Goal: Communication & Community: Answer question/provide support

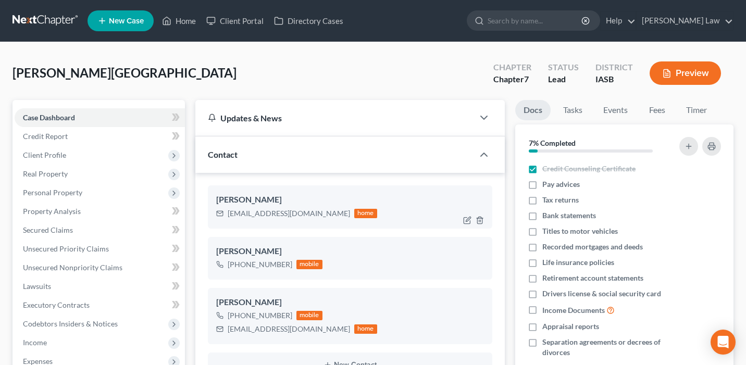
scroll to position [4607, 0]
drag, startPoint x: 309, startPoint y: 214, endPoint x: 302, endPoint y: 214, distance: 6.2
click at [302, 214] on div "amcfarland87@gmail.com" at bounding box center [289, 213] width 122 height 10
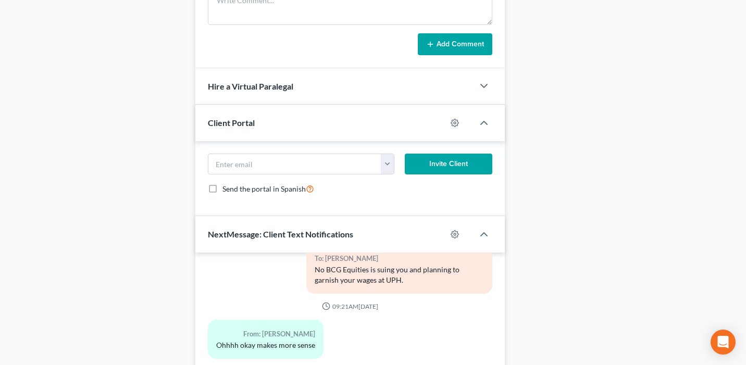
scroll to position [801, 0]
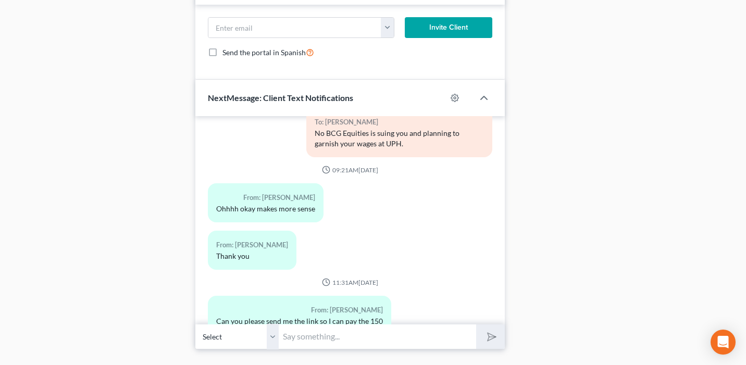
click at [304, 345] on input "text" at bounding box center [377, 337] width 197 height 26
type input "Hi Ashlee, the minimum payment i can accept is $250. Let me know whenever you w…"
click at [476, 324] on button "submit" at bounding box center [490, 336] width 29 height 24
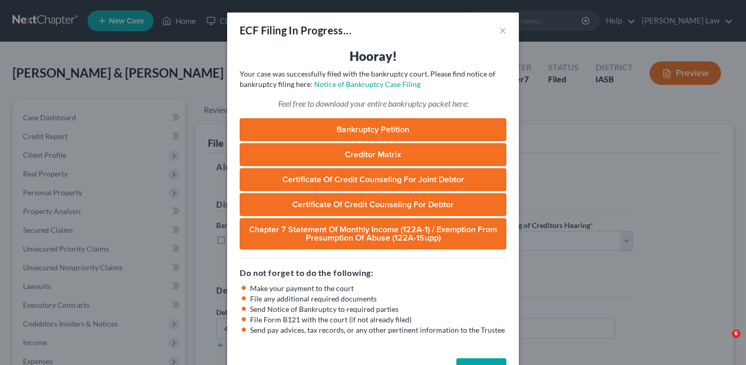
select select "0"
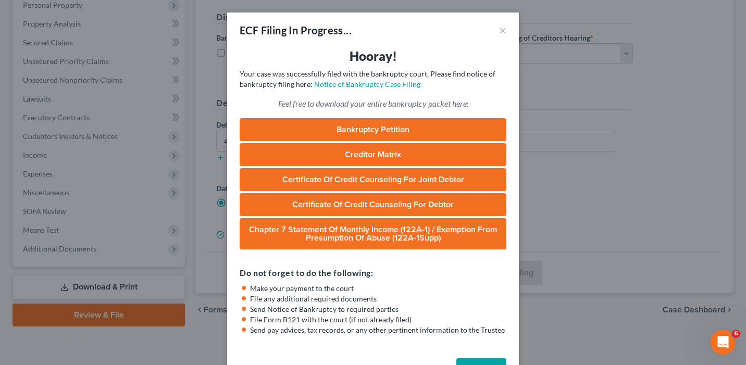
scroll to position [34, 0]
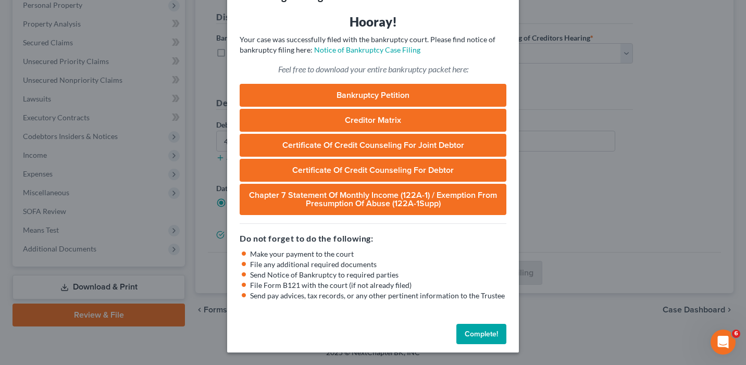
click at [489, 333] on button "Complete!" at bounding box center [481, 334] width 50 height 21
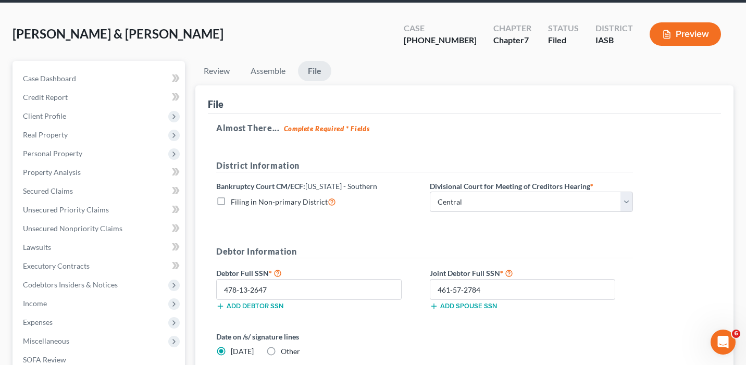
scroll to position [0, 0]
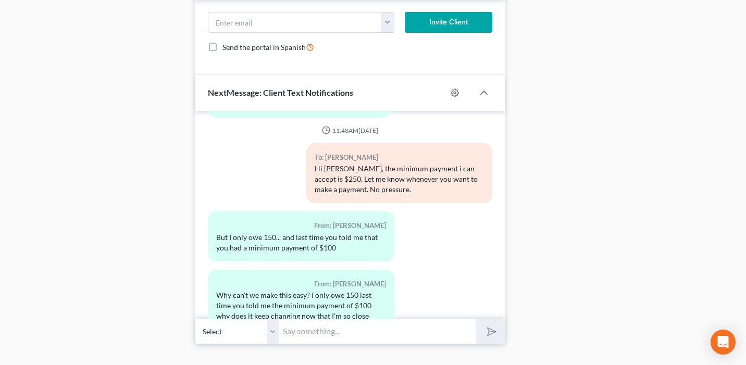
scroll to position [825, 0]
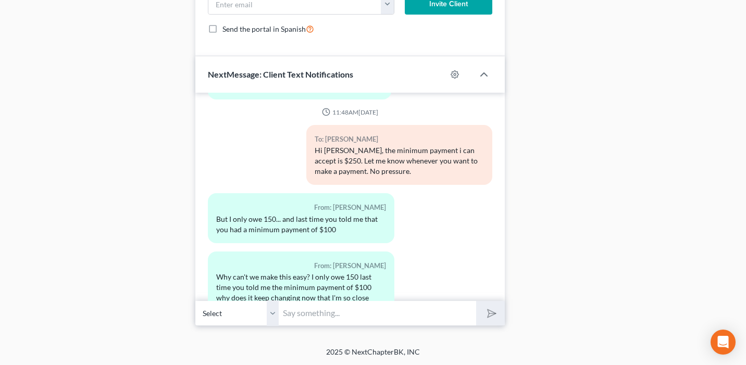
click at [309, 316] on input "text" at bounding box center [377, 313] width 197 height 26
click at [329, 312] on input "My apologies Ashlee," at bounding box center [377, 313] width 197 height 26
click at [379, 314] on input "My apologies, Ashlee," at bounding box center [377, 313] width 197 height 26
type input "My apologies, Ashlee. If $150 if this the outstanding balance i can accept this…"
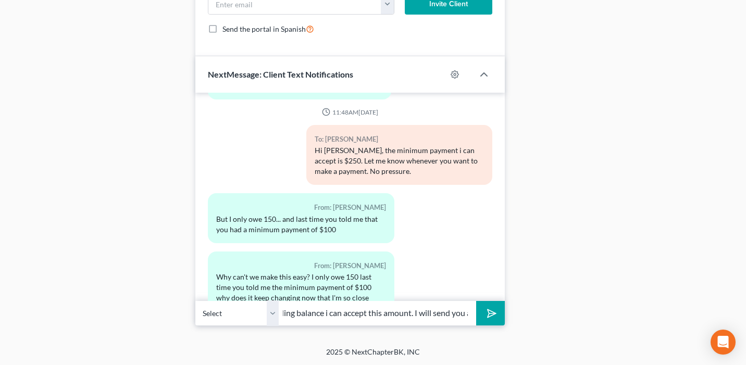
click at [476, 301] on button "submit" at bounding box center [490, 313] width 29 height 24
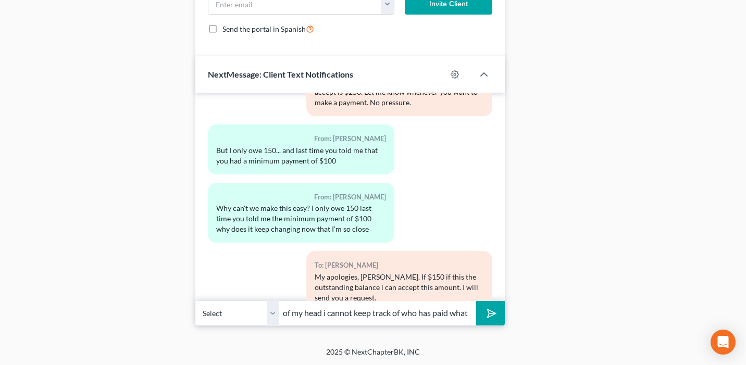
scroll to position [0, 215]
type input "Please understand that i have many clients and off the top of my head i cannot …"
click at [476, 301] on button "submit" at bounding box center [490, 313] width 29 height 24
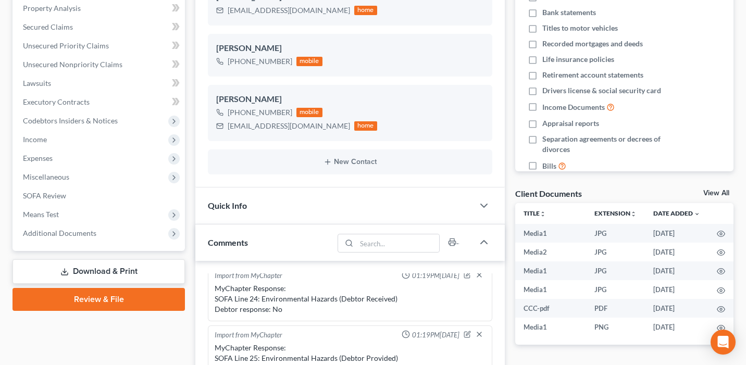
scroll to position [0, 0]
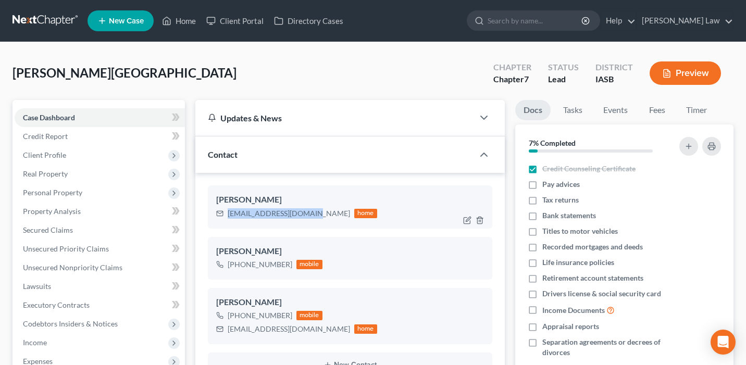
drag, startPoint x: 310, startPoint y: 215, endPoint x: 229, endPoint y: 218, distance: 80.8
click at [229, 218] on div "amcfarland87@gmail.com home" at bounding box center [296, 214] width 161 height 14
copy div "amcfarland87@gmail.com"
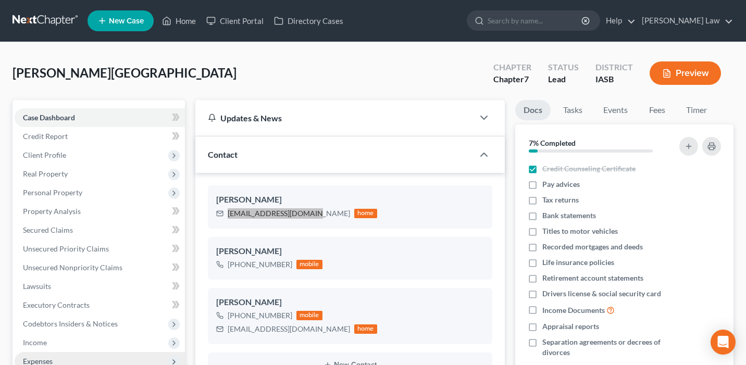
scroll to position [5003, 0]
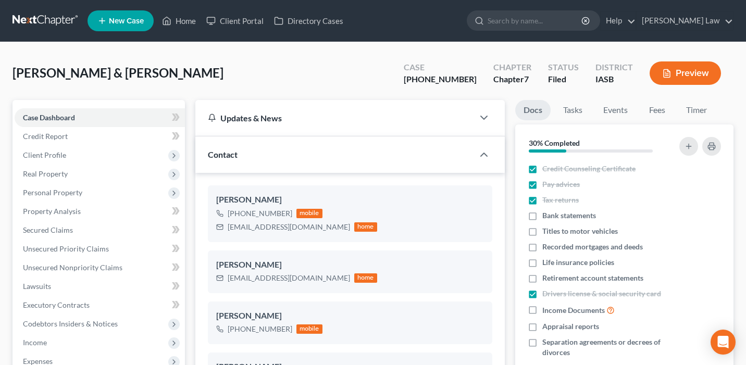
select select "0"
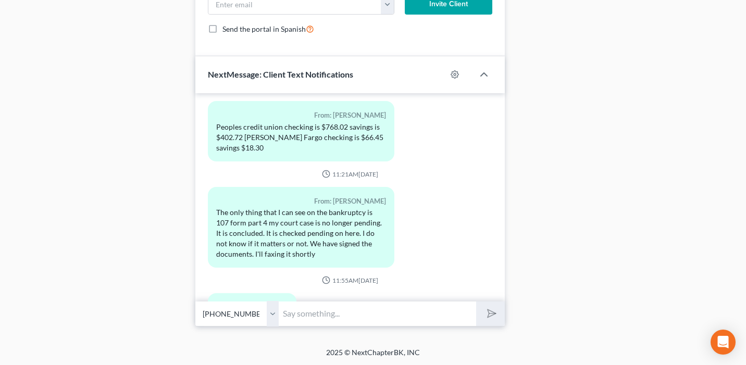
click at [321, 310] on input "text" at bounding box center [377, 314] width 197 height 26
click at [476, 301] on button "submit" at bounding box center [490, 313] width 29 height 24
type input "Received. Thank you"
